Goal: Task Accomplishment & Management: Manage account settings

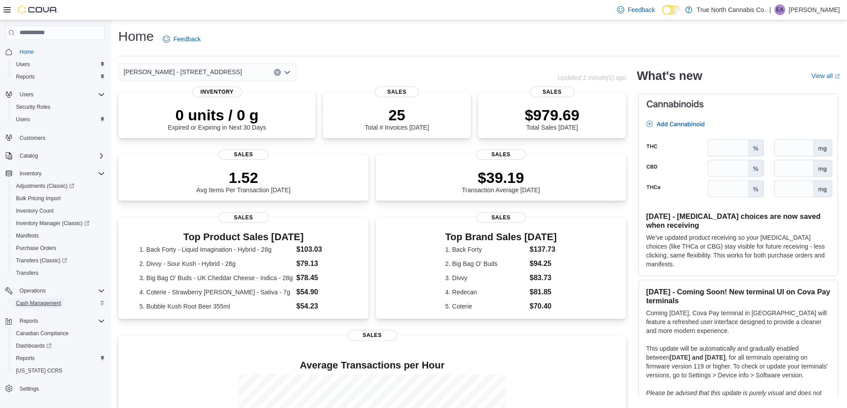
click at [38, 304] on span "Cash Management" at bounding box center [38, 303] width 45 height 7
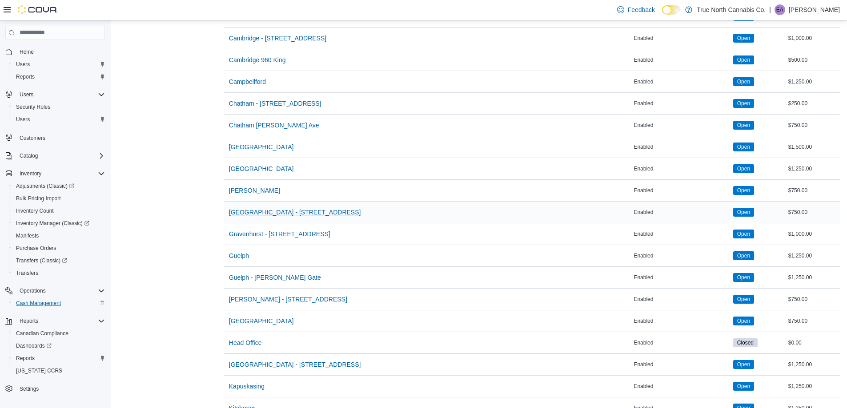
scroll to position [267, 0]
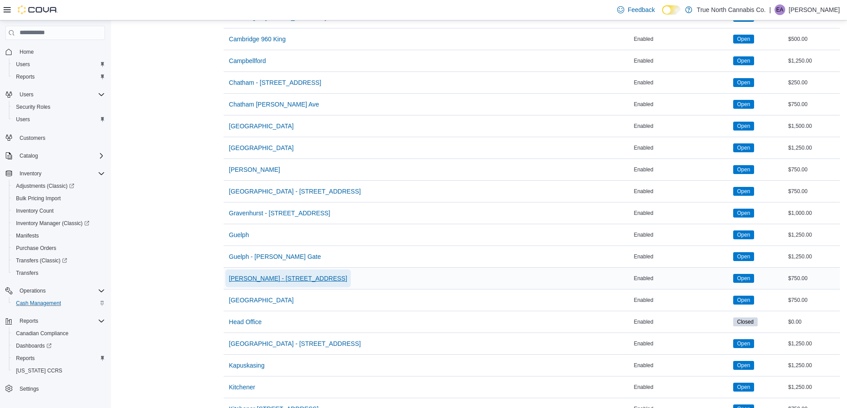
click at [250, 275] on span "[PERSON_NAME] - [STREET_ADDRESS]" at bounding box center [288, 278] width 118 height 9
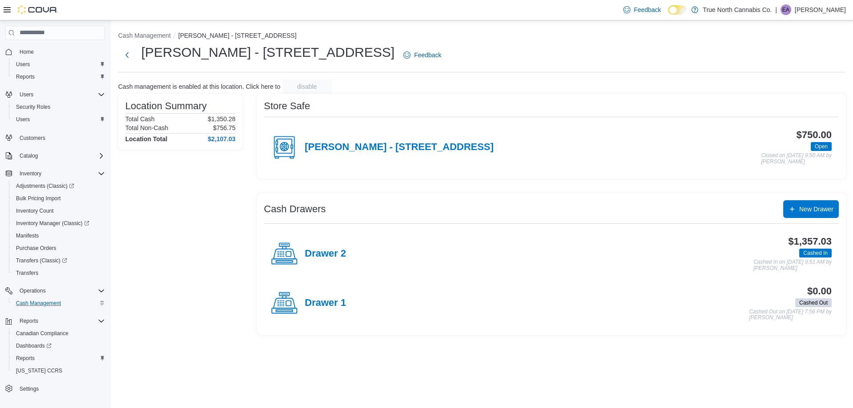
click at [346, 250] on div "$1,357.03 Cashed In Cashed In on September 11, 2025 9:51 AM by Erin Anderson" at bounding box center [589, 253] width 486 height 35
click at [324, 250] on h4 "Drawer 2" at bounding box center [325, 254] width 41 height 12
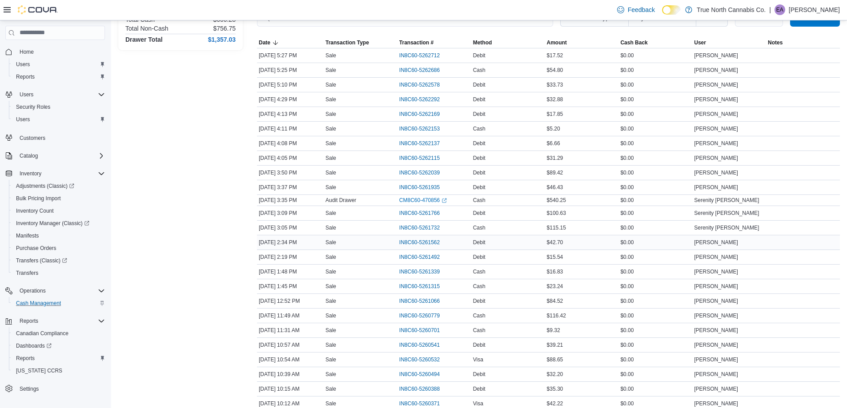
scroll to position [135, 0]
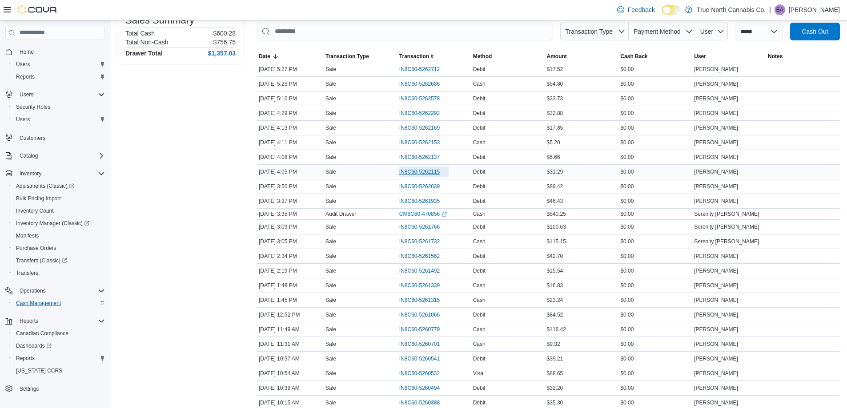
click at [432, 167] on span "IN8C60-5262115" at bounding box center [423, 172] width 49 height 11
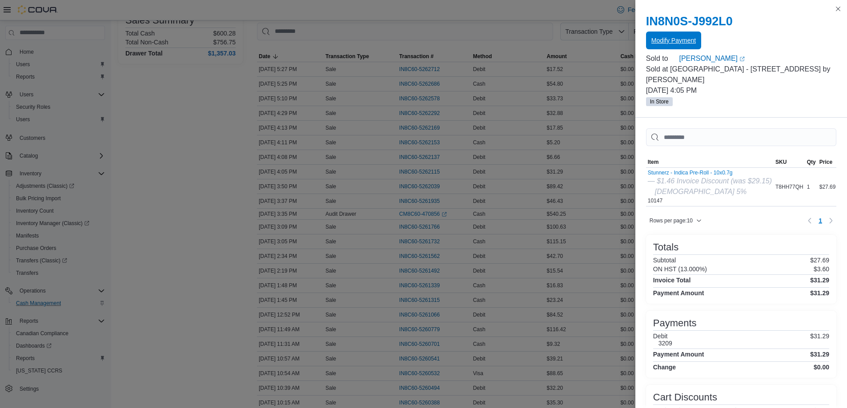
click at [680, 39] on span "Modify Payment" at bounding box center [673, 40] width 44 height 9
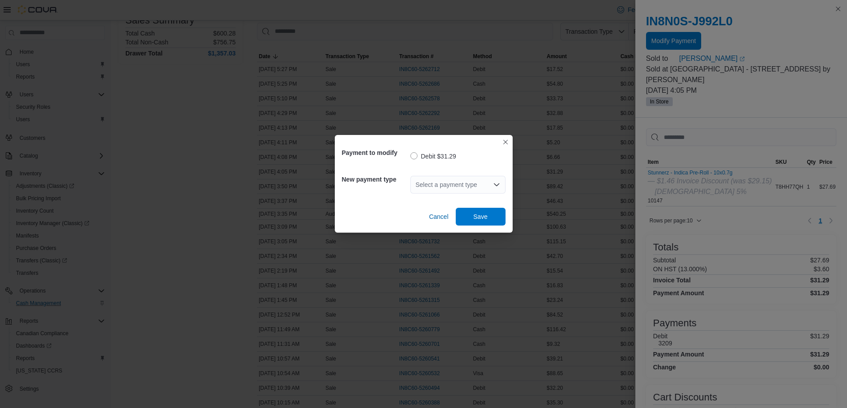
click at [448, 192] on div "Select a payment type" at bounding box center [457, 185] width 95 height 18
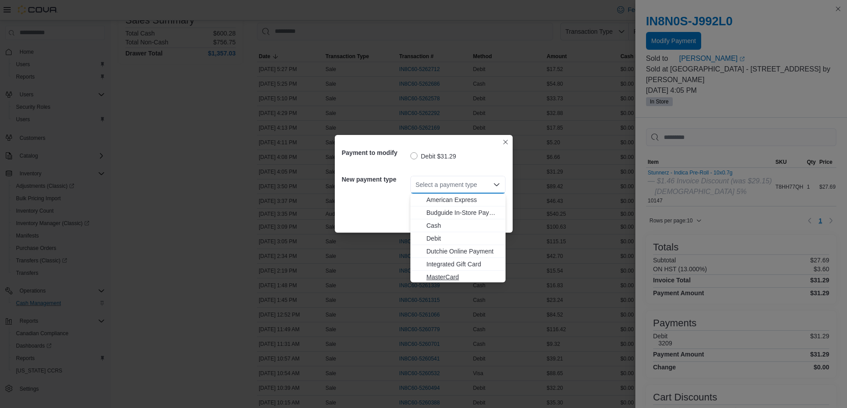
click at [451, 277] on span "MasterCard" at bounding box center [463, 277] width 74 height 9
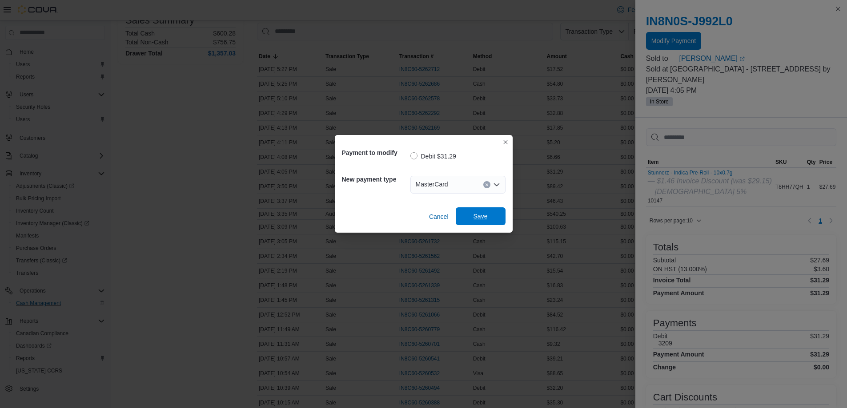
click at [488, 214] on span "Save" at bounding box center [480, 217] width 39 height 18
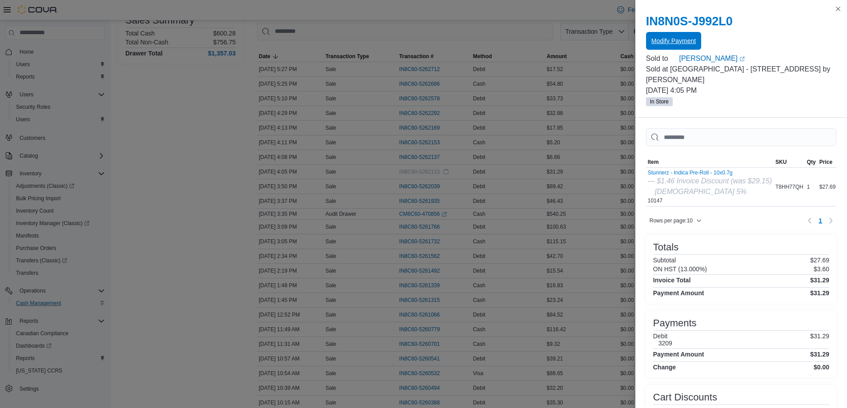
scroll to position [0, 0]
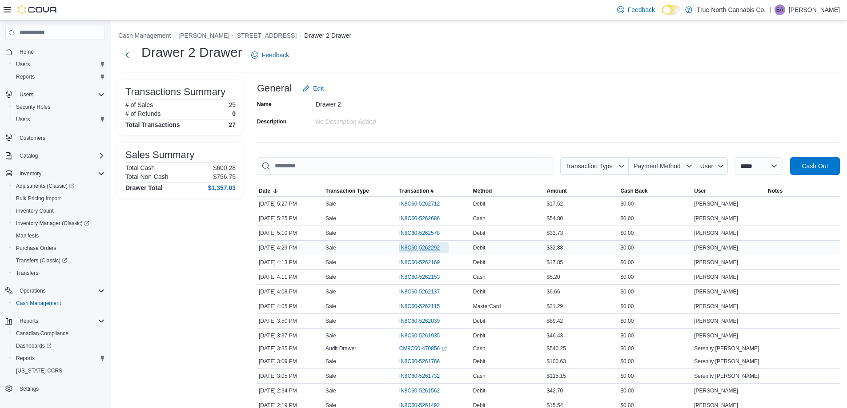
click at [429, 246] on span "IN8C60-5262292" at bounding box center [419, 247] width 40 height 7
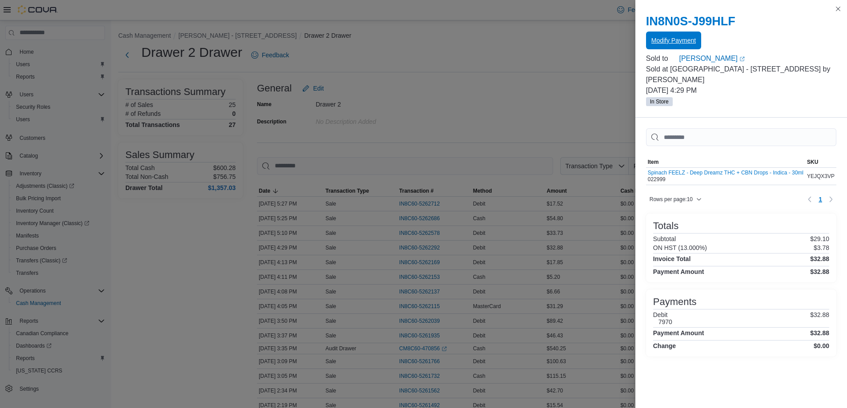
click at [655, 43] on span "Modify Payment" at bounding box center [673, 40] width 44 height 9
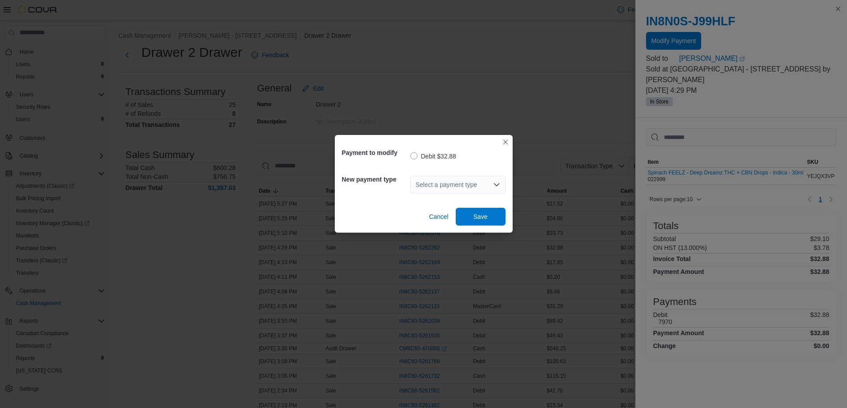
click at [467, 181] on div "Select a payment type" at bounding box center [457, 185] width 95 height 18
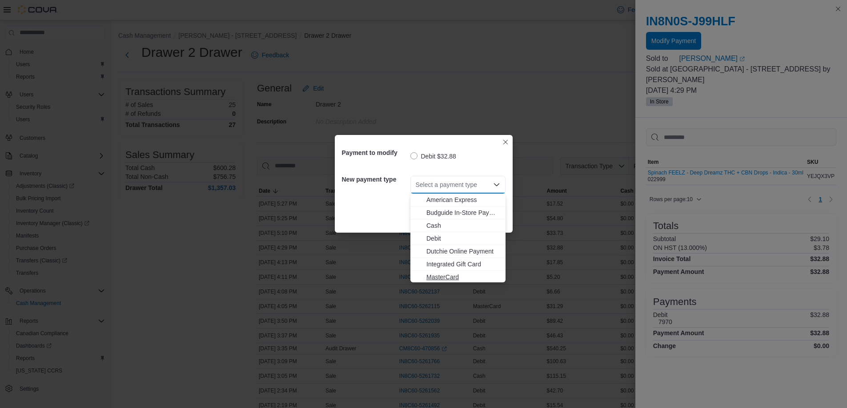
click at [450, 273] on span "MasterCard" at bounding box center [463, 277] width 74 height 9
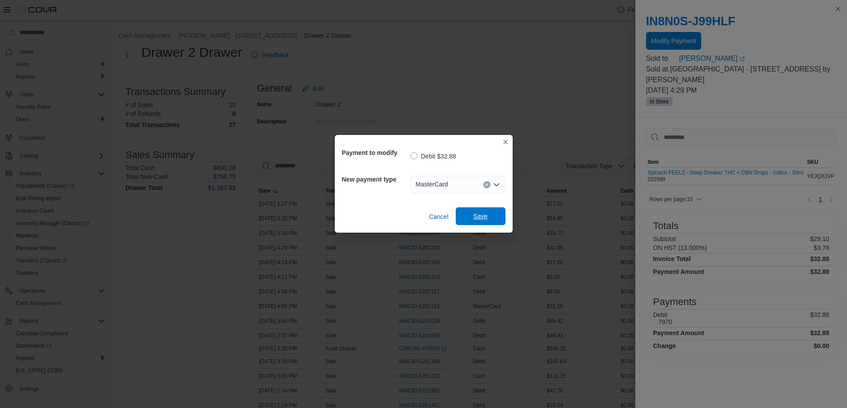
click at [464, 219] on span "Save" at bounding box center [480, 217] width 39 height 18
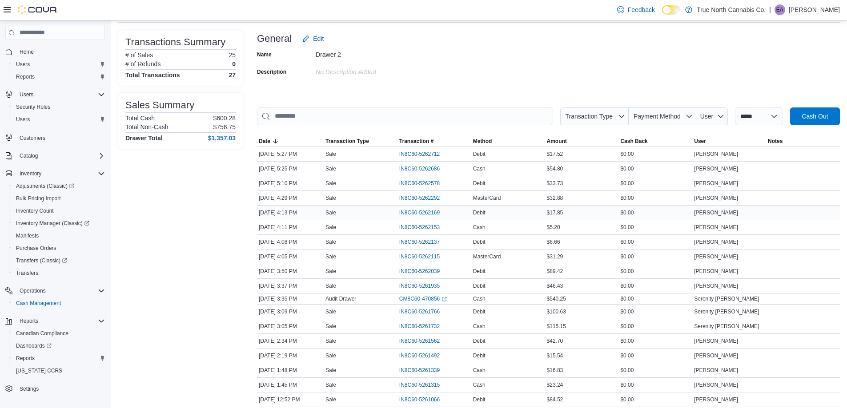
scroll to position [89, 0]
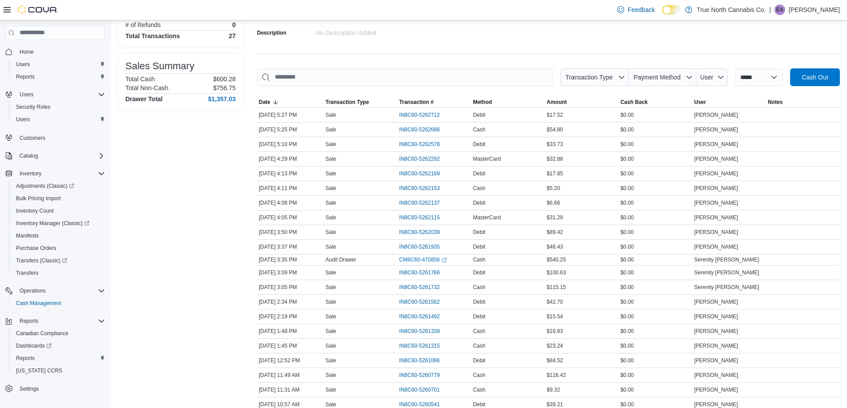
click at [614, 43] on div "**********" at bounding box center [548, 263] width 583 height 545
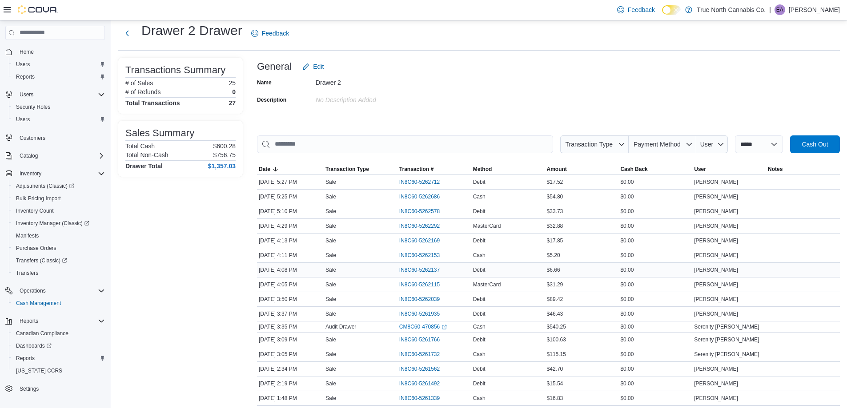
scroll to position [0, 0]
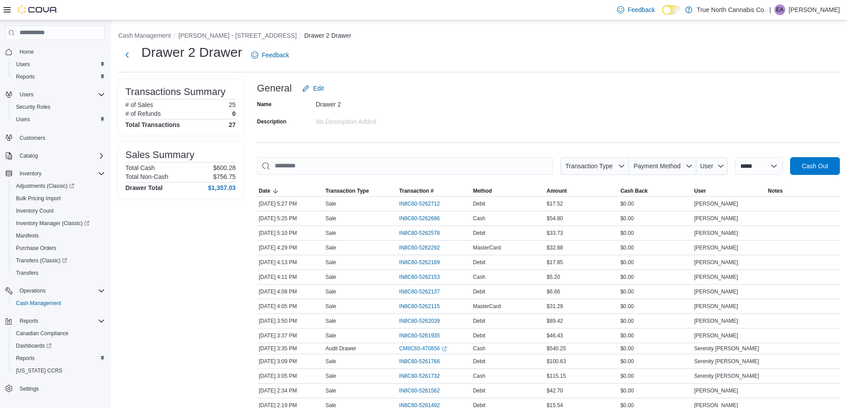
click at [339, 51] on div "Drawer 2 Drawer Feedback" at bounding box center [478, 55] width 721 height 23
